Goal: Obtain resource: Download file/media

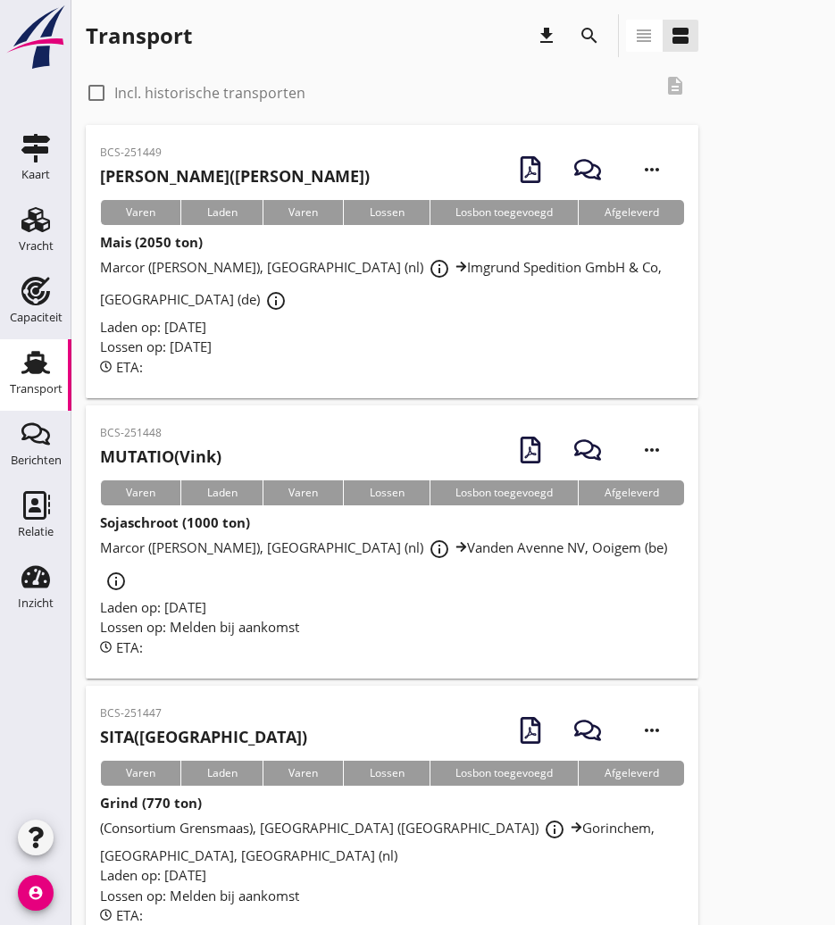
click at [582, 24] on button "search" at bounding box center [589, 36] width 32 height 32
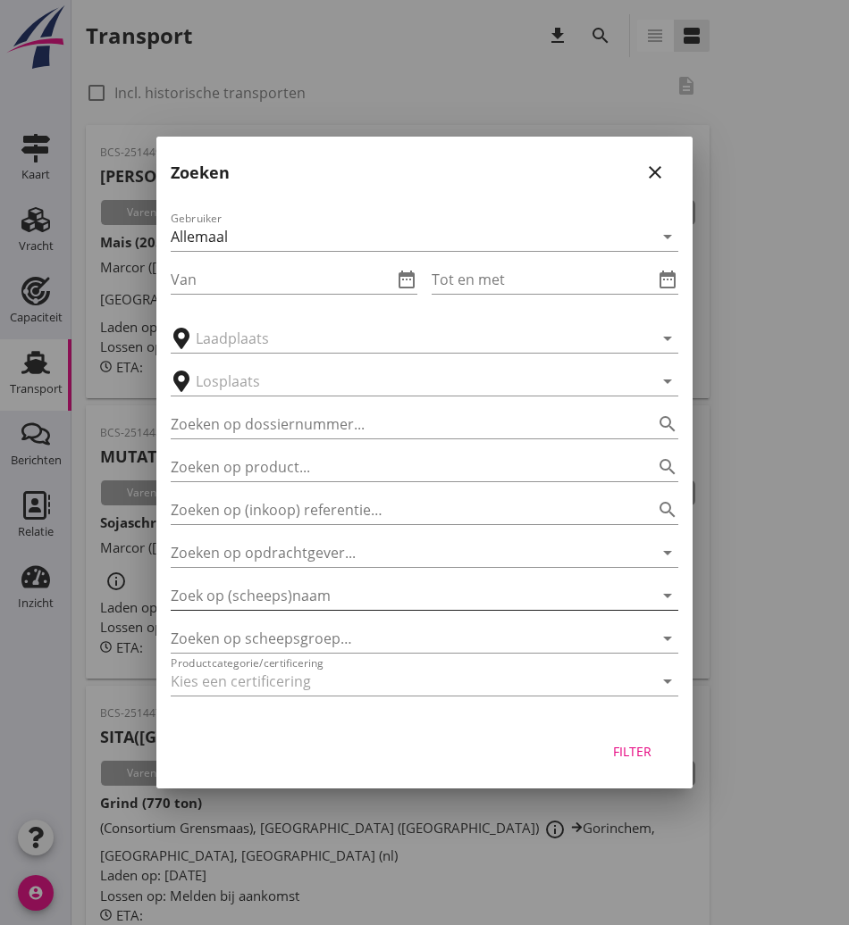
click at [279, 600] on input "Zoek op (scheeps)naam" at bounding box center [399, 595] width 457 height 29
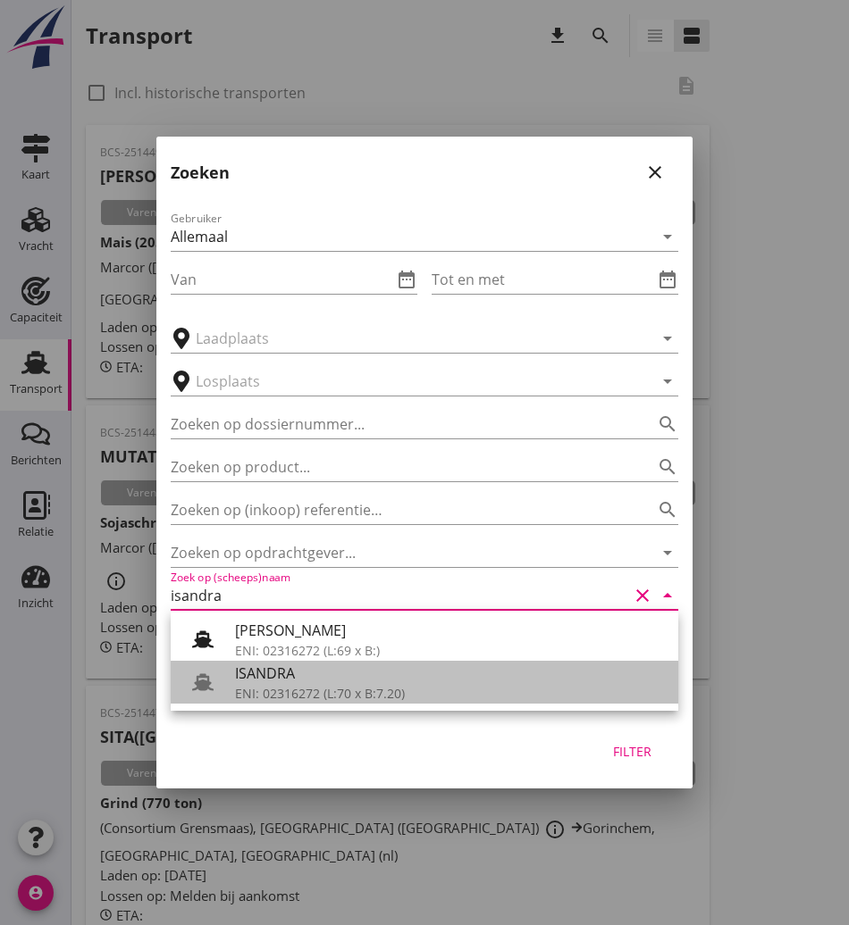
click at [290, 681] on div "ISANDRA" at bounding box center [449, 673] width 429 height 21
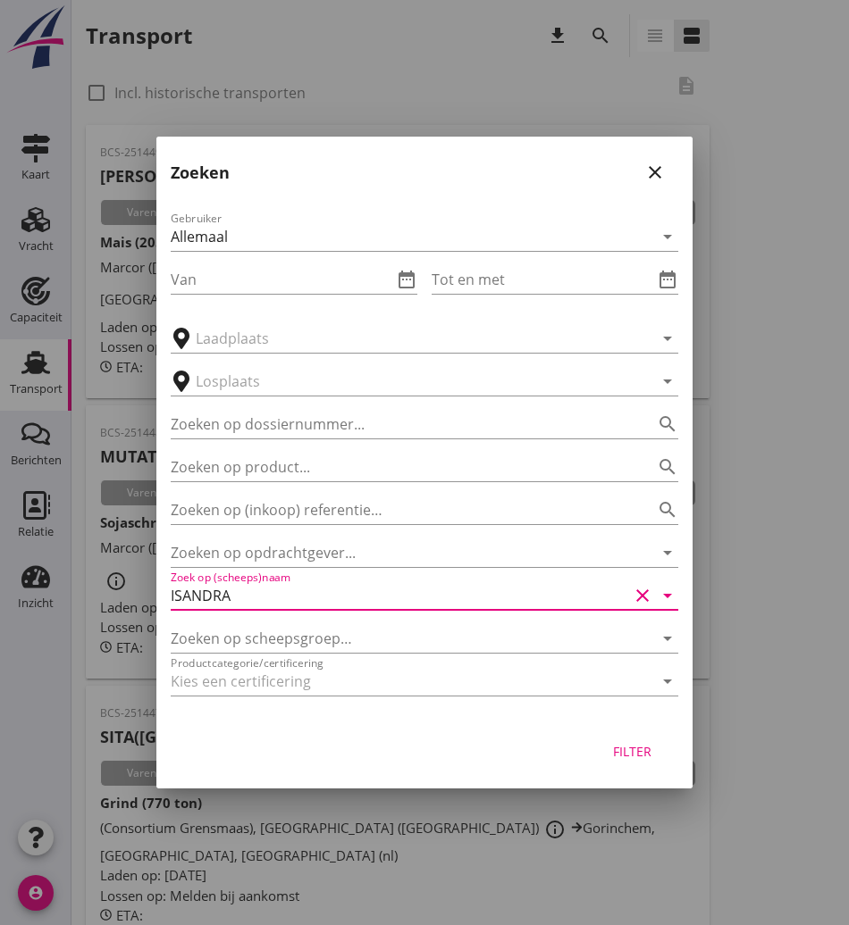
click at [642, 756] on div "Filter" at bounding box center [632, 751] width 50 height 19
type input "ISANDRA"
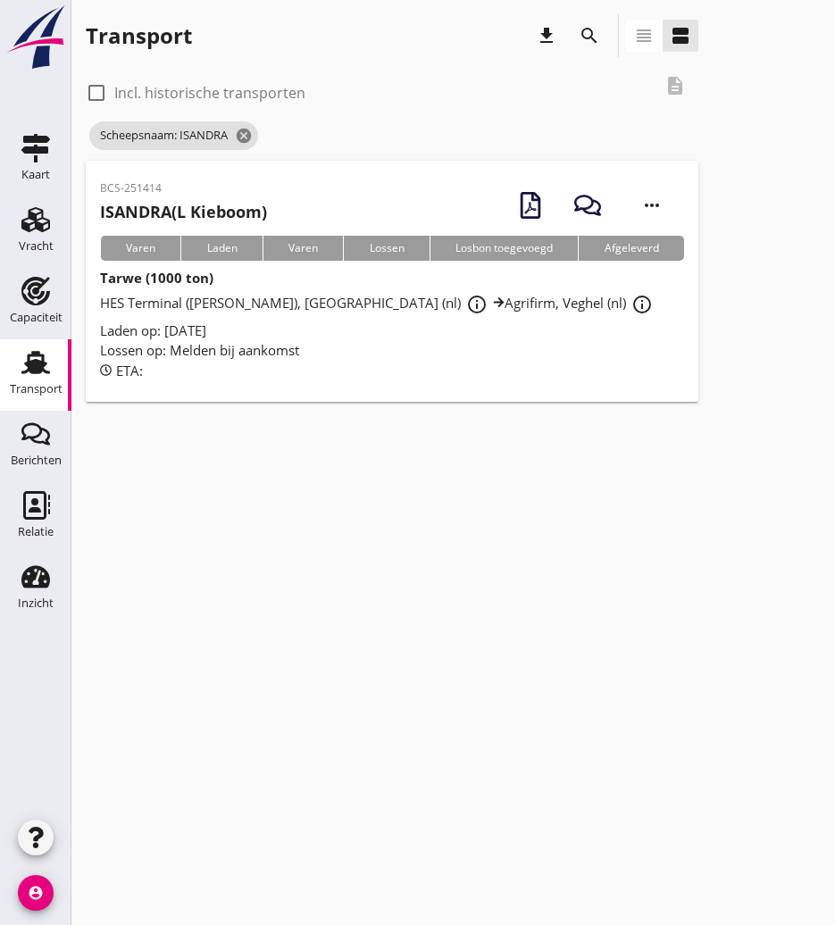
click at [260, 205] on h2 "ISANDRA (L Kieboom)" at bounding box center [183, 212] width 167 height 24
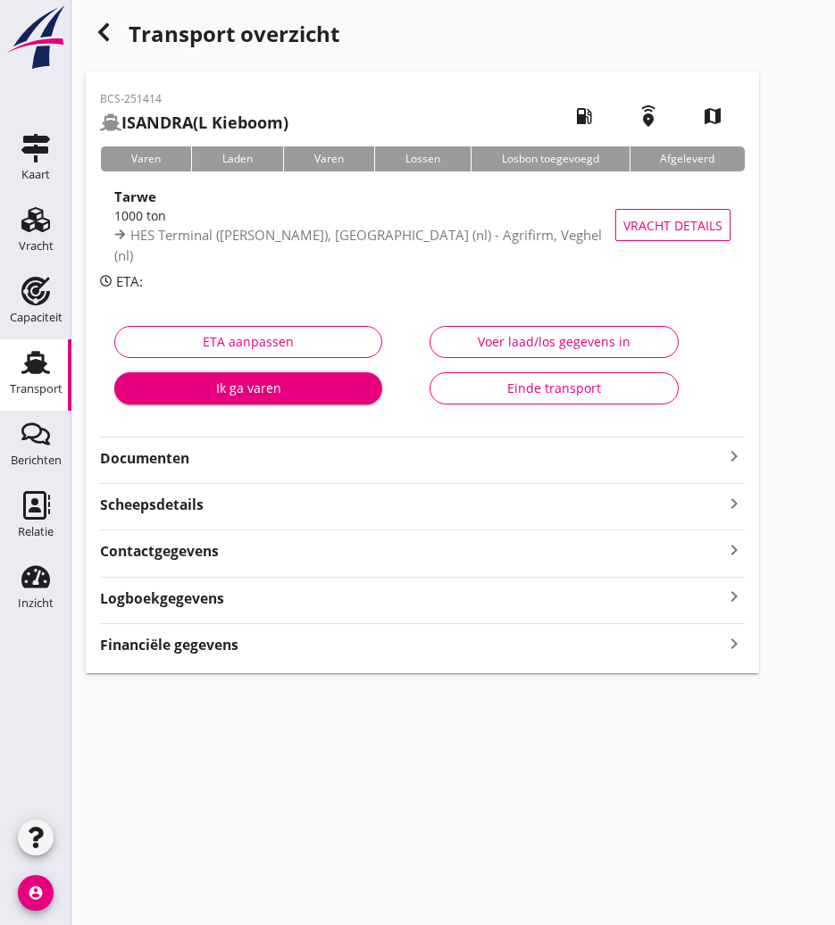
click at [147, 471] on div "BCS-251414 ISANDRA (L Kieboom) local_gas_station emergency_share map Varen Lade…" at bounding box center [423, 372] width 674 height 602
click at [172, 457] on strong "Documenten" at bounding box center [411, 458] width 623 height 21
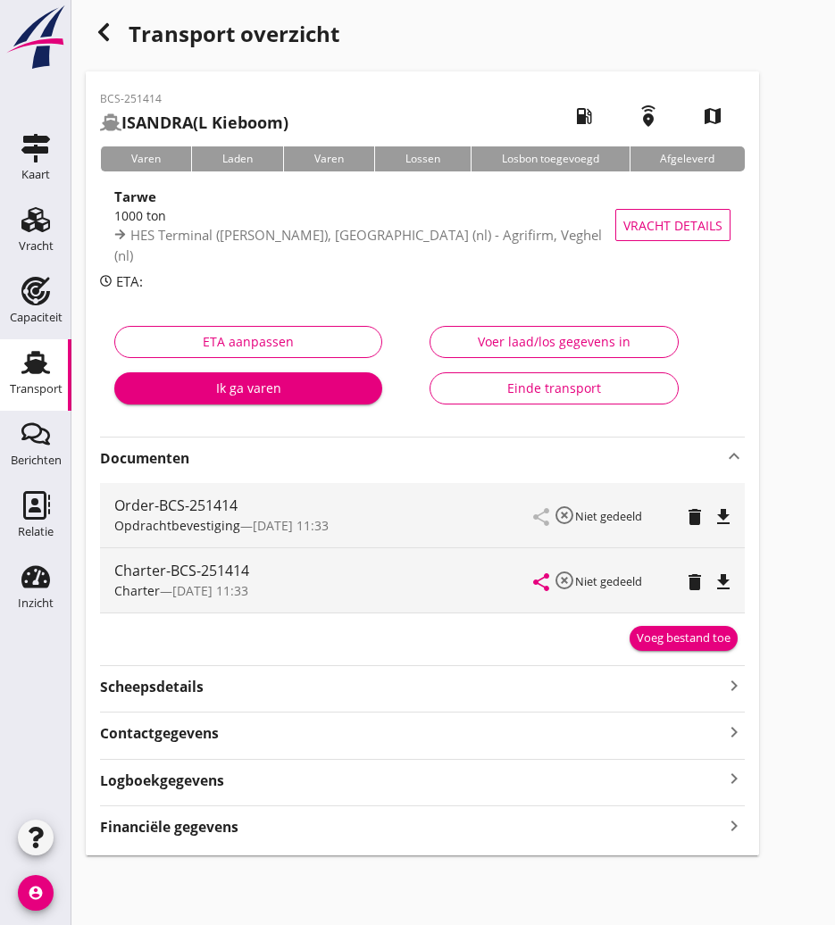
click at [722, 582] on icon "file_download" at bounding box center [723, 582] width 21 height 21
